Goal: Information Seeking & Learning: Learn about a topic

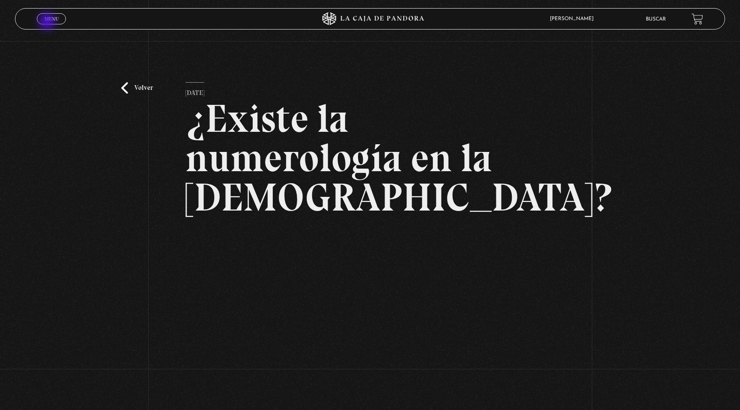
scroll to position [75, 0]
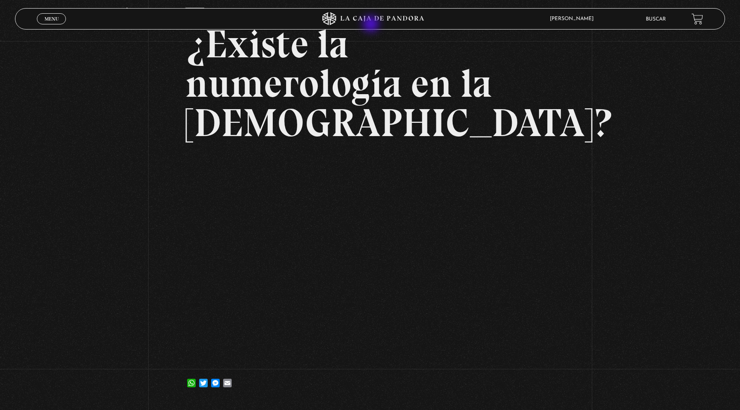
click at [372, 25] on icon at bounding box center [370, 18] width 222 height 13
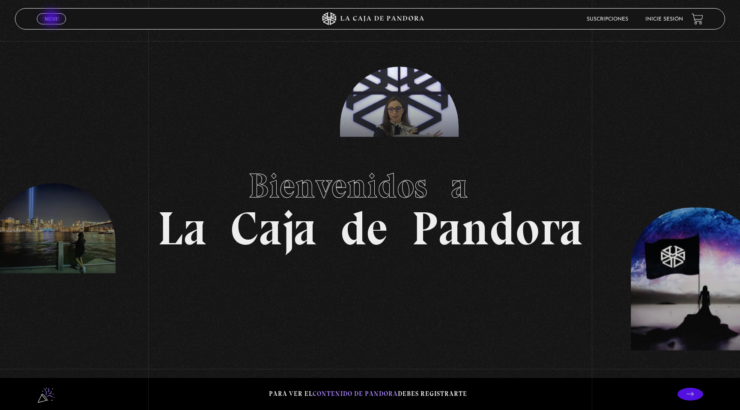
click at [52, 19] on span "Menu" at bounding box center [52, 18] width 14 height 5
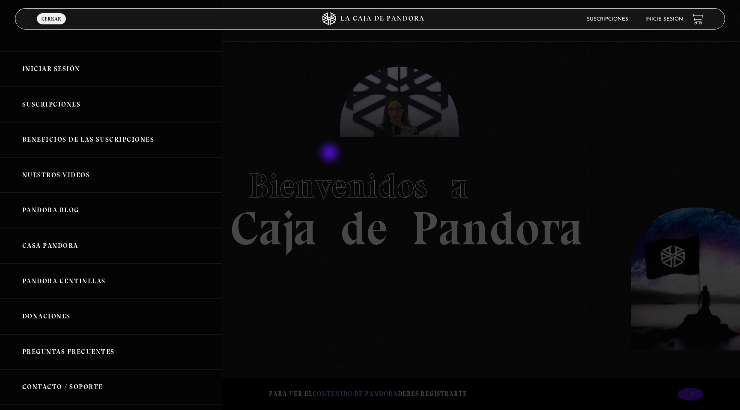
click at [341, 171] on div at bounding box center [370, 205] width 740 height 410
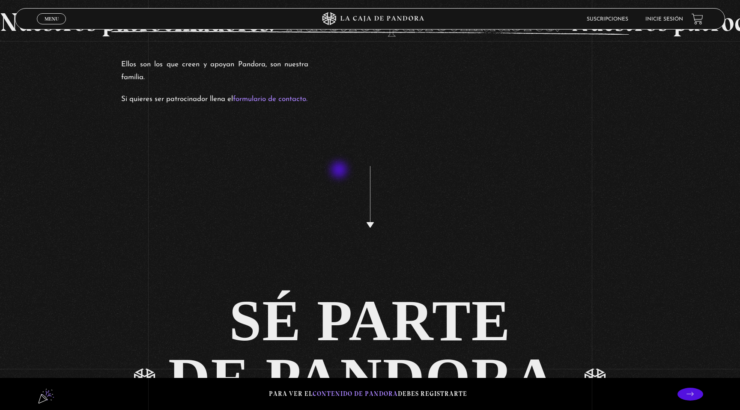
scroll to position [2113, 0]
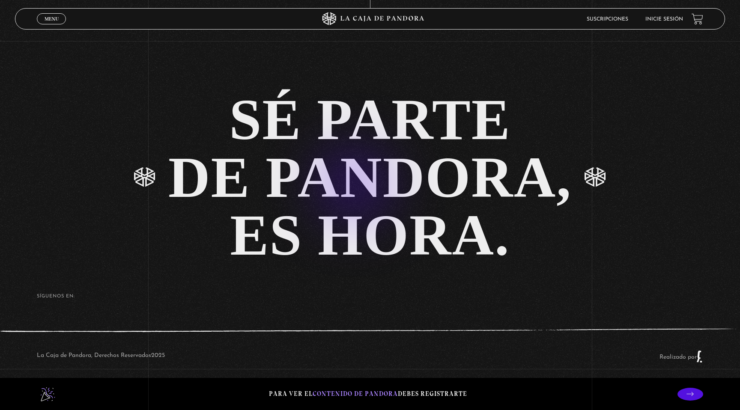
click at [340, 171] on link "SÉ PARTE DE PANDORA, ES HORA." at bounding box center [370, 178] width 740 height 174
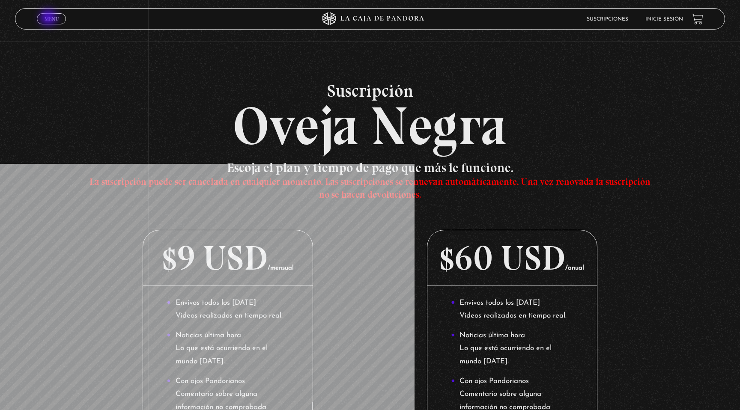
click at [49, 18] on span "Menu" at bounding box center [52, 18] width 14 height 5
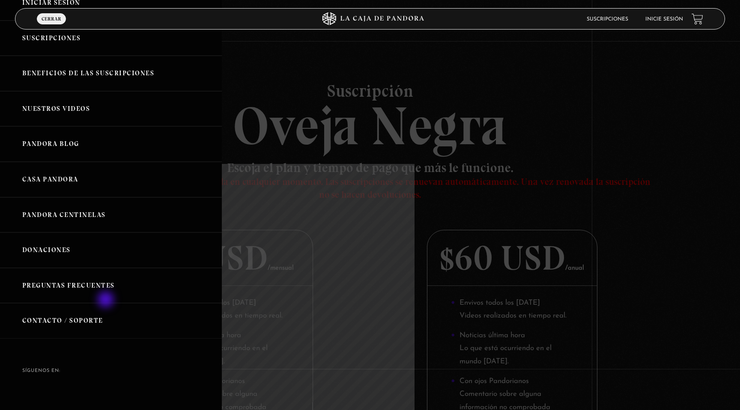
scroll to position [77, 0]
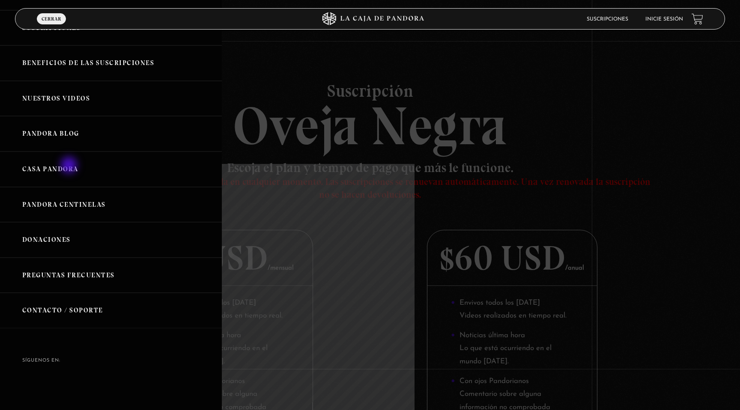
click at [70, 166] on link "Casa Pandora" at bounding box center [111, 170] width 222 height 36
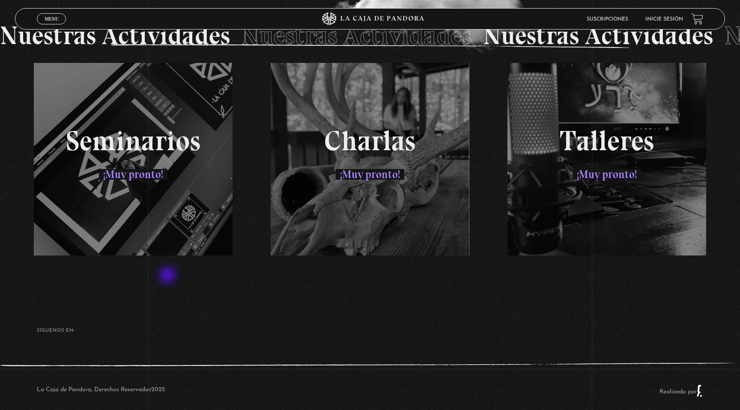
scroll to position [1548, 0]
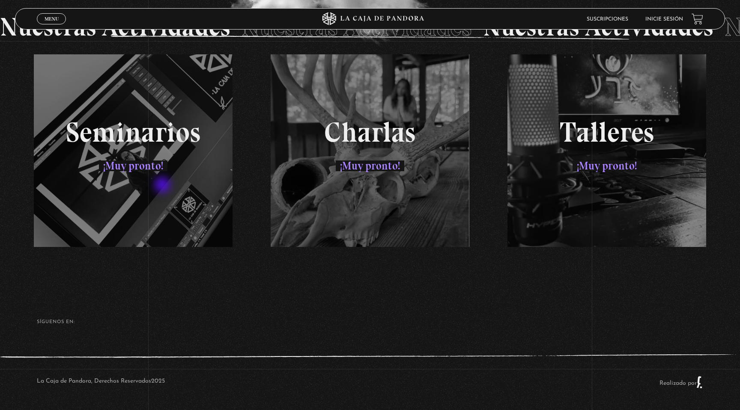
click at [163, 186] on div "Seminarios ¡Muy pronto! Charlas ¡Muy pronto! Talleres ¡Muy pronto!" at bounding box center [370, 150] width 711 height 193
click at [146, 148] on div "Seminarios ¡Muy pronto! Charlas ¡Muy pronto! Talleres ¡Muy pronto!" at bounding box center [370, 150] width 711 height 193
click at [146, 132] on div "Seminarios ¡Muy pronto! Charlas ¡Muy pronto! Talleres ¡Muy pronto!" at bounding box center [370, 150] width 711 height 193
click at [358, 136] on div "Seminarios ¡Muy pronto! Charlas ¡Muy pronto! Talleres ¡Muy pronto!" at bounding box center [370, 150] width 711 height 193
click at [579, 140] on div "Seminarios ¡Muy pronto! Charlas ¡Muy pronto! Talleres ¡Muy pronto!" at bounding box center [370, 150] width 711 height 193
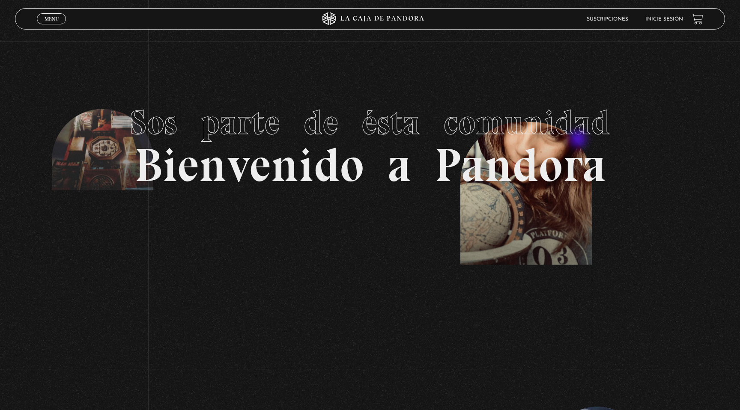
scroll to position [0, 0]
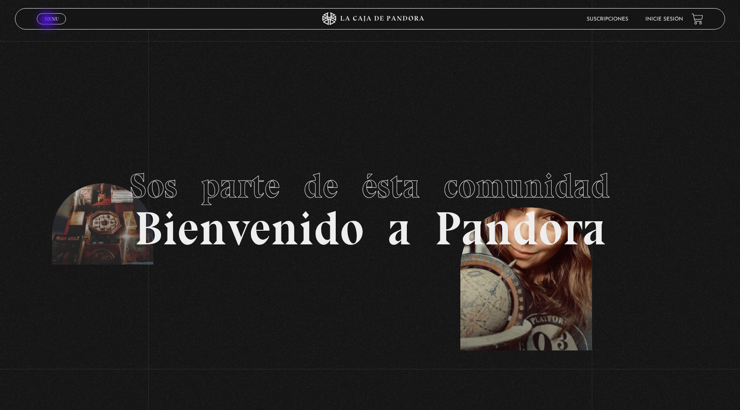
click at [48, 21] on span "Menu" at bounding box center [52, 18] width 14 height 5
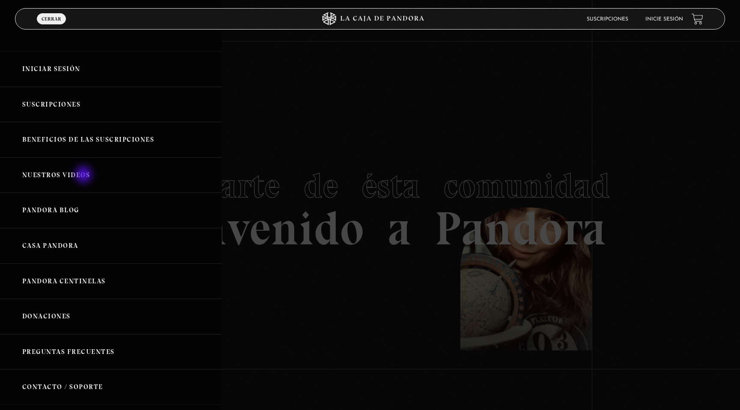
click at [84, 176] on link "Nuestros Videos" at bounding box center [111, 176] width 222 height 36
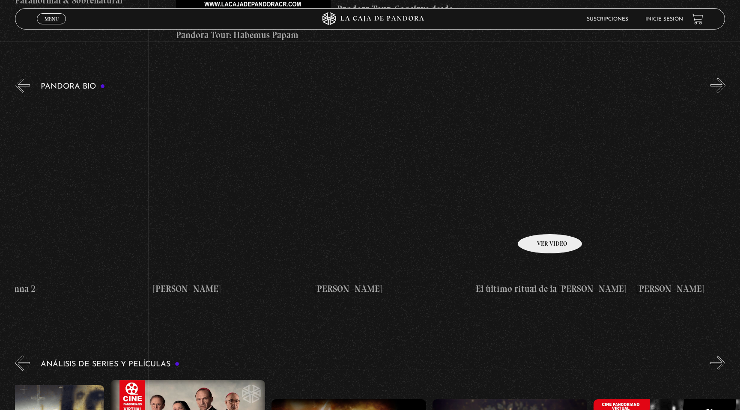
scroll to position [0, 1143]
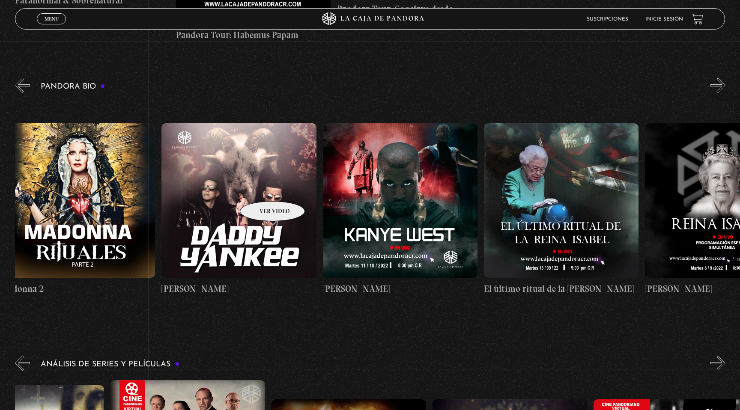
click at [261, 189] on figure at bounding box center [239, 200] width 155 height 155
click at [263, 207] on figure at bounding box center [239, 200] width 155 height 155
click at [223, 239] on figure at bounding box center [239, 200] width 155 height 155
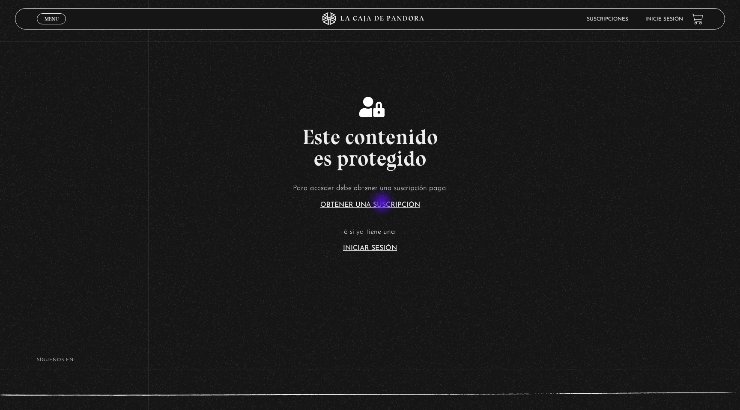
click at [379, 252] on section "Este contenido es protegido Para acceder debe obtener una suscripción paga: Obt…" at bounding box center [370, 164] width 740 height 328
click at [381, 250] on link "Iniciar Sesión" at bounding box center [370, 248] width 54 height 7
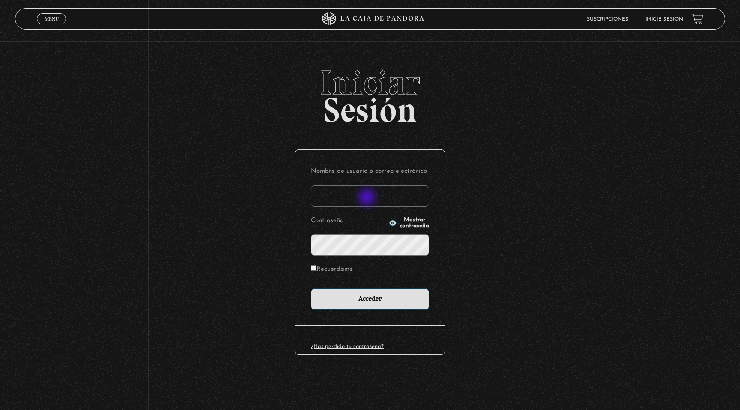
click at [368, 198] on input "Nombre de usuario o correo electrónico" at bounding box center [370, 196] width 118 height 21
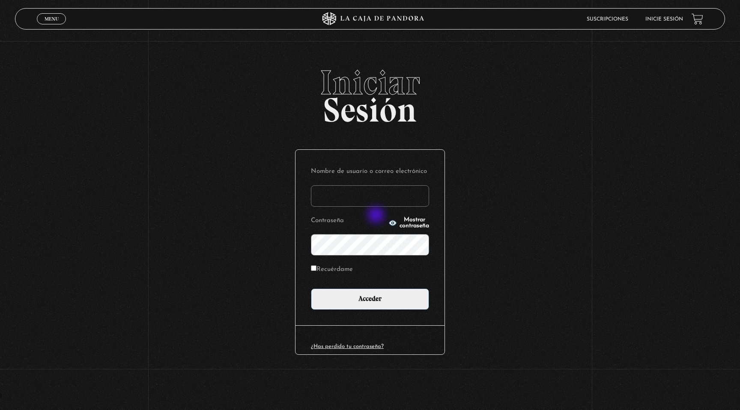
type input "[EMAIL_ADDRESS][DOMAIN_NAME]"
click at [377, 311] on div "Nombre de usuario o correo electrónico indirastudnicki@gmail.com Contraseña Mos…" at bounding box center [370, 238] width 149 height 176
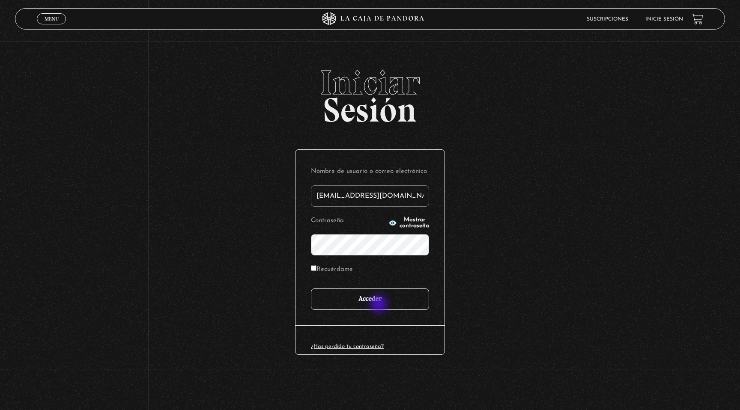
click at [380, 305] on input "Acceder" at bounding box center [370, 299] width 118 height 21
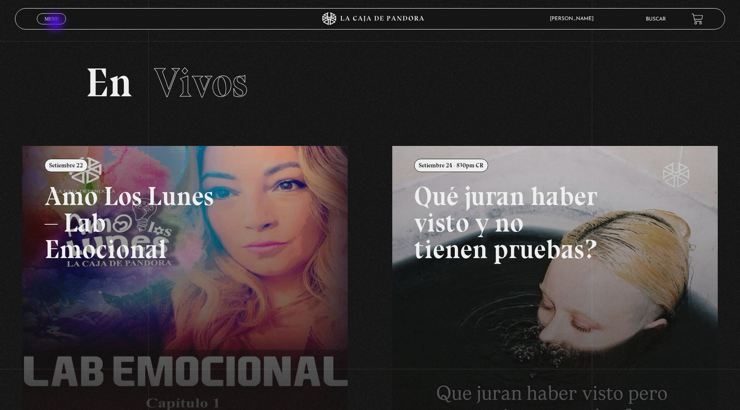
click at [56, 22] on link "Menu Cerrar" at bounding box center [51, 18] width 29 height 11
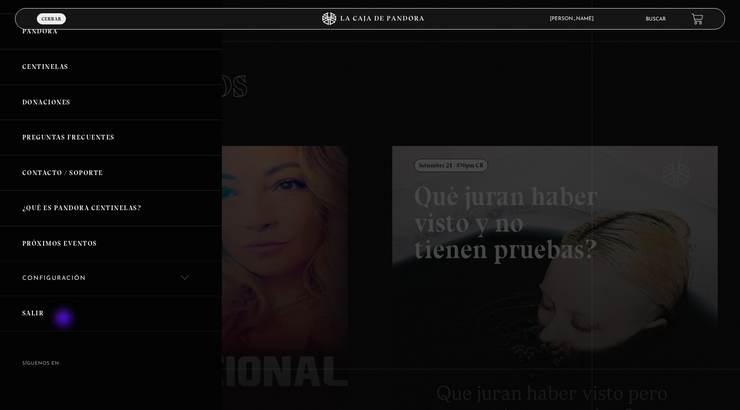
scroll to position [66, 0]
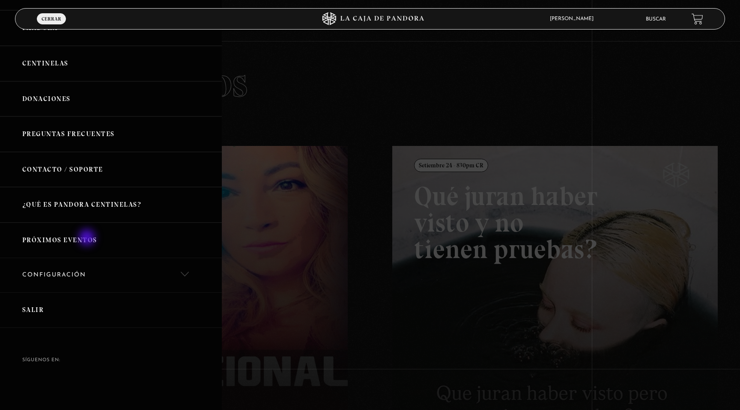
click at [88, 239] on link "Próximos Eventos" at bounding box center [111, 241] width 222 height 36
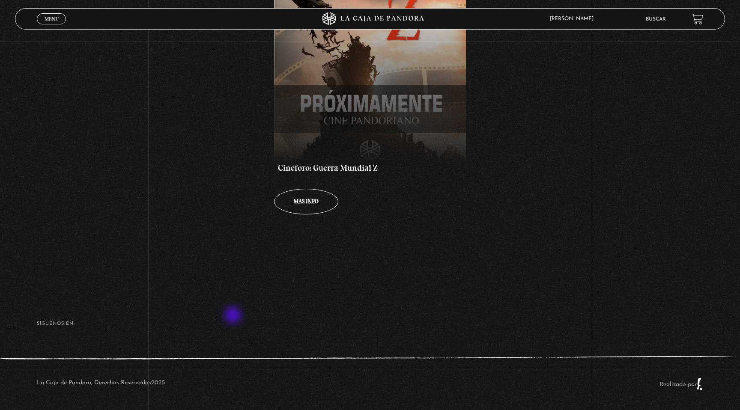
scroll to position [273, 0]
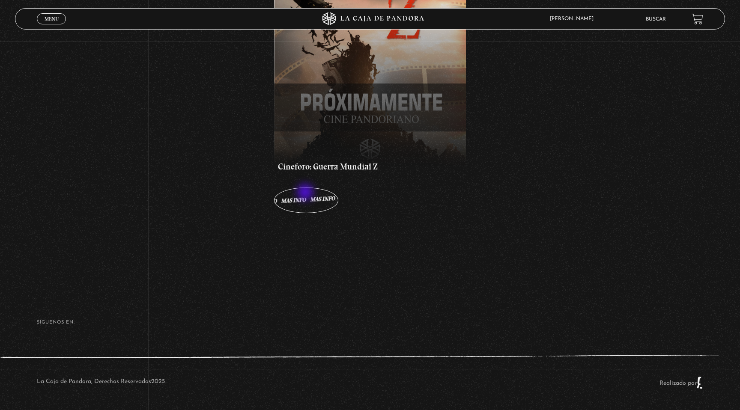
click at [306, 193] on link "Mas info Mas info Mas info Mas info Mas info" at bounding box center [306, 201] width 64 height 26
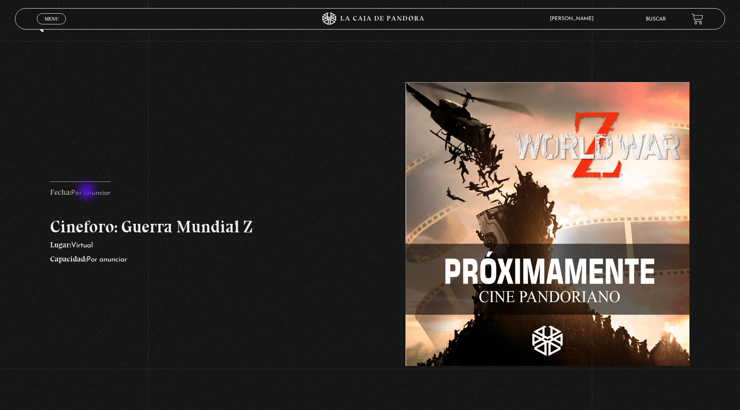
click at [87, 192] on p "Fecha: Por anunciar" at bounding box center [80, 191] width 60 height 18
click at [48, 18] on span "Menu" at bounding box center [52, 18] width 14 height 5
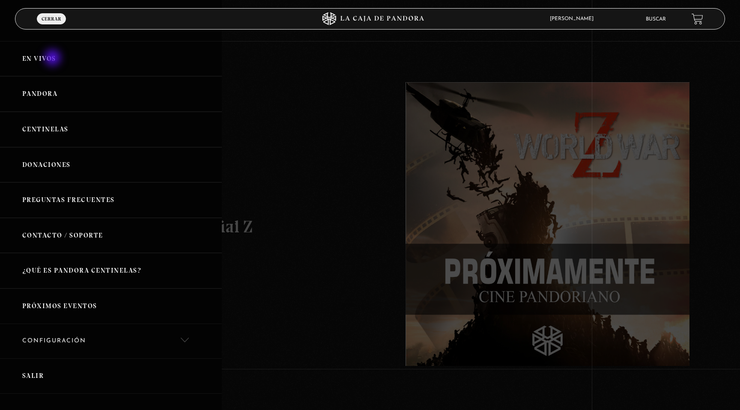
click at [54, 59] on link "En vivos" at bounding box center [111, 59] width 222 height 36
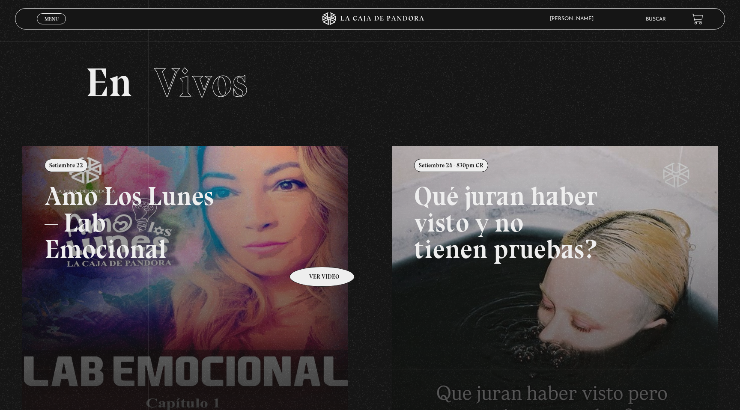
scroll to position [0, 0]
click at [55, 16] on span "Menu" at bounding box center [52, 18] width 14 height 5
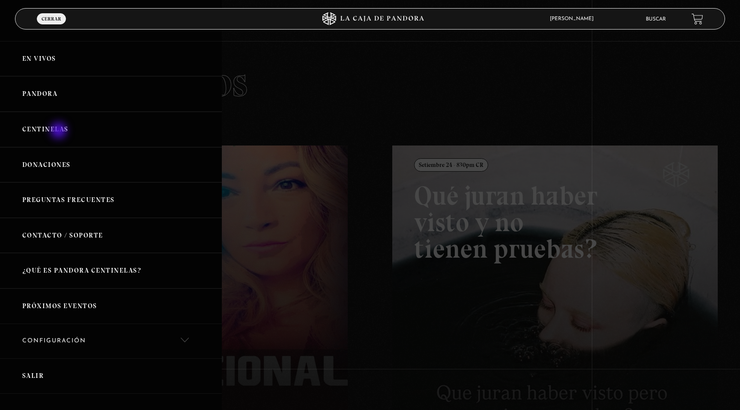
click at [60, 132] on link "Centinelas" at bounding box center [111, 130] width 222 height 36
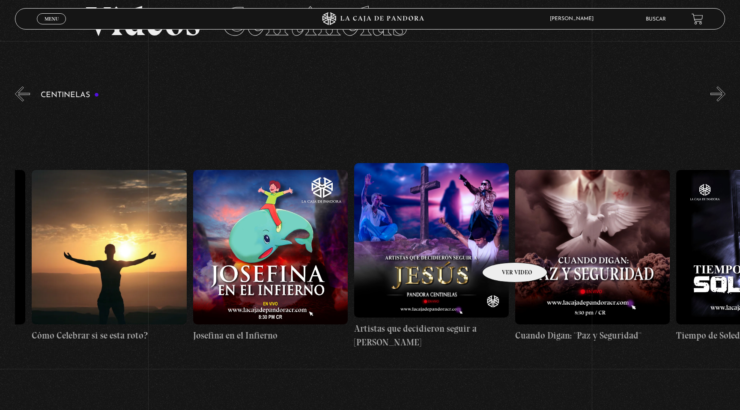
scroll to position [0, 4354]
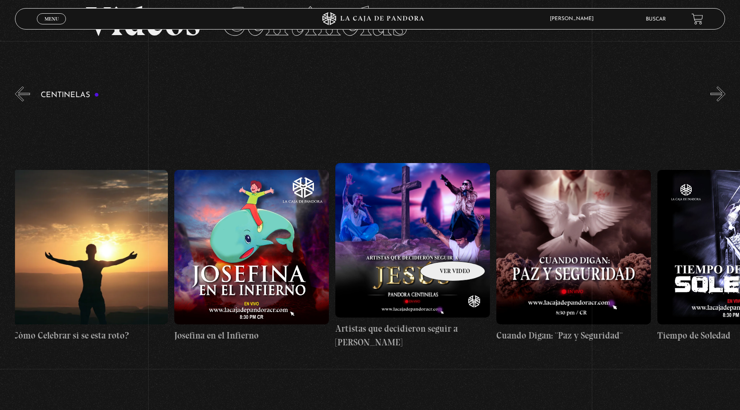
click at [442, 249] on figure at bounding box center [413, 240] width 155 height 155
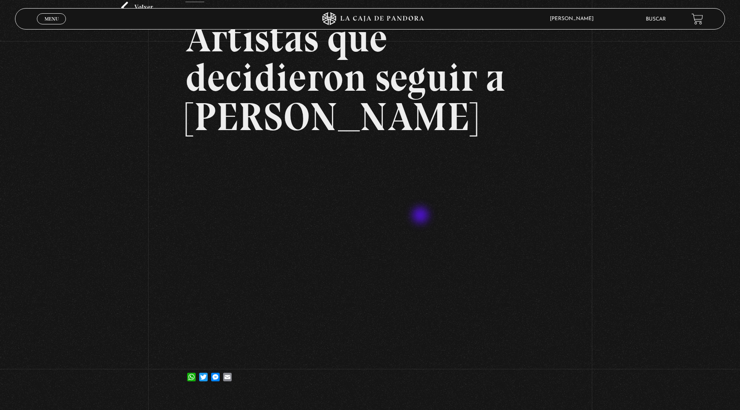
scroll to position [73, 0]
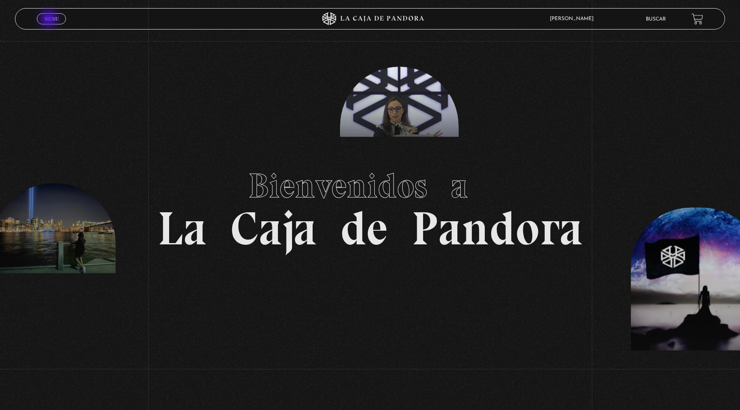
click at [50, 20] on span "Menu" at bounding box center [52, 18] width 14 height 5
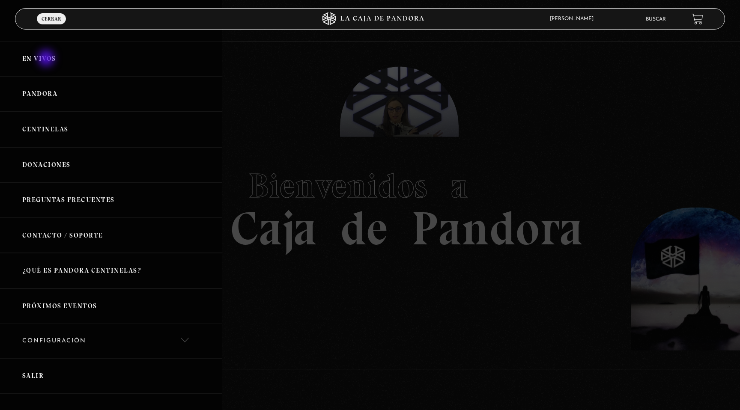
click at [47, 59] on link "En vivos" at bounding box center [111, 59] width 222 height 36
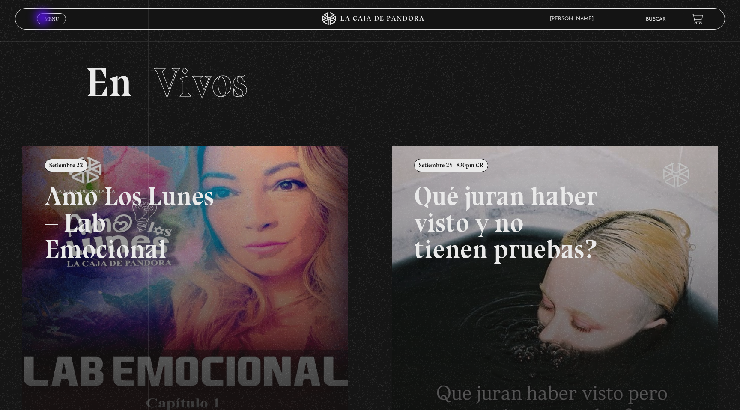
click at [45, 18] on span "Menu" at bounding box center [52, 18] width 14 height 5
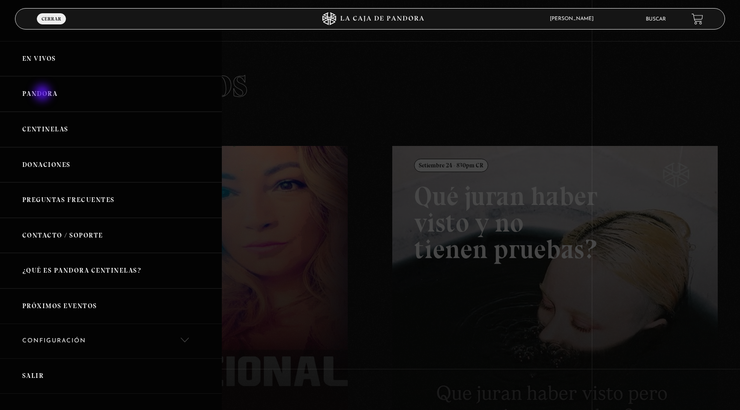
click at [43, 94] on link "Pandora" at bounding box center [111, 94] width 222 height 36
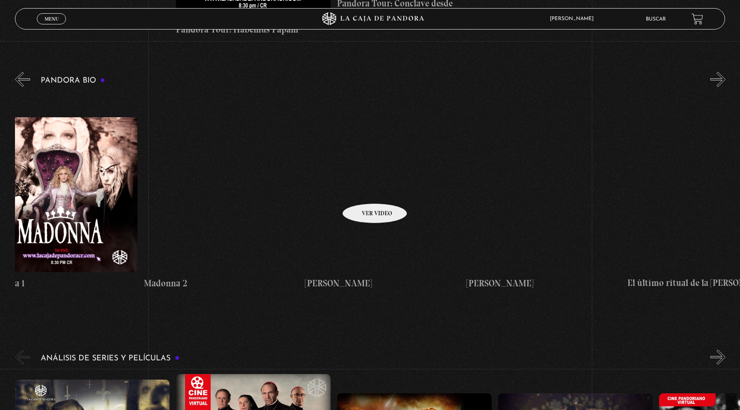
scroll to position [0, 1000]
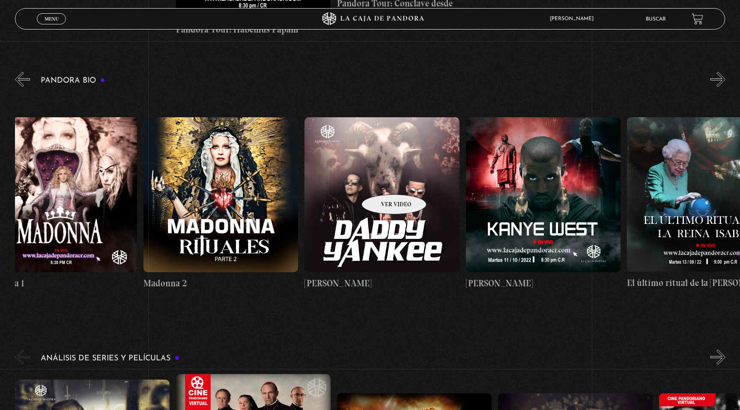
click at [383, 182] on figure at bounding box center [382, 194] width 155 height 155
